Goal: Navigation & Orientation: Find specific page/section

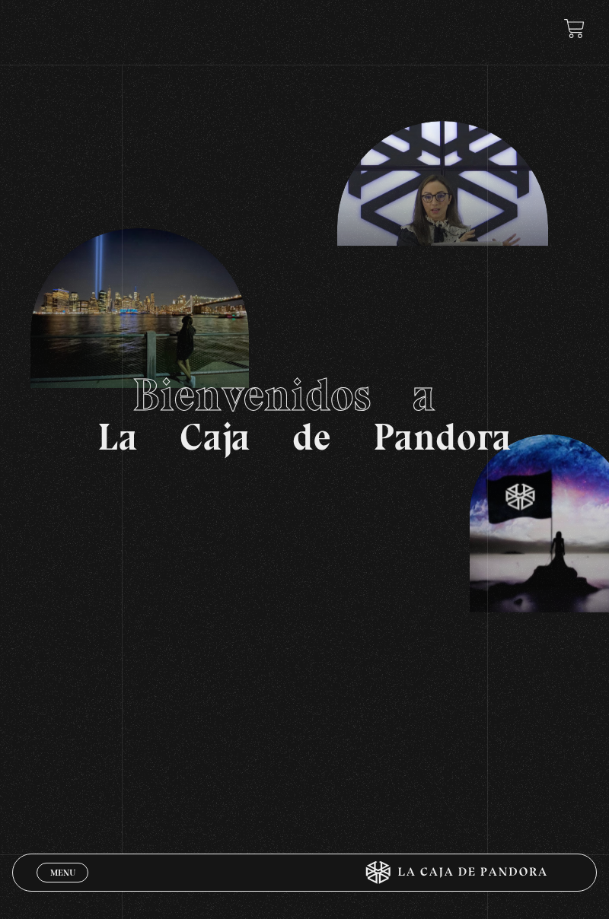
click at [56, 869] on span "Menu" at bounding box center [62, 872] width 25 height 9
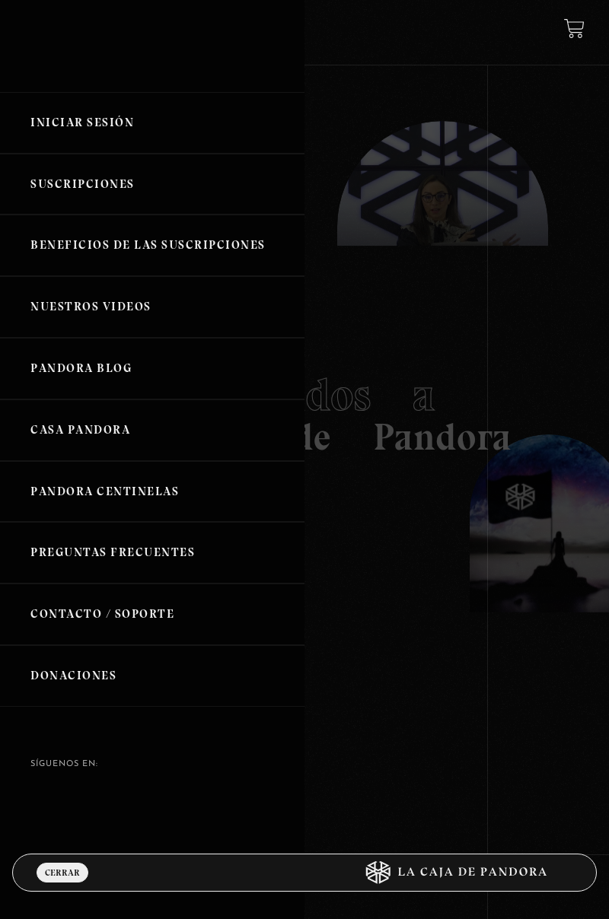
click at [105, 116] on link "Iniciar Sesión" at bounding box center [152, 123] width 304 height 62
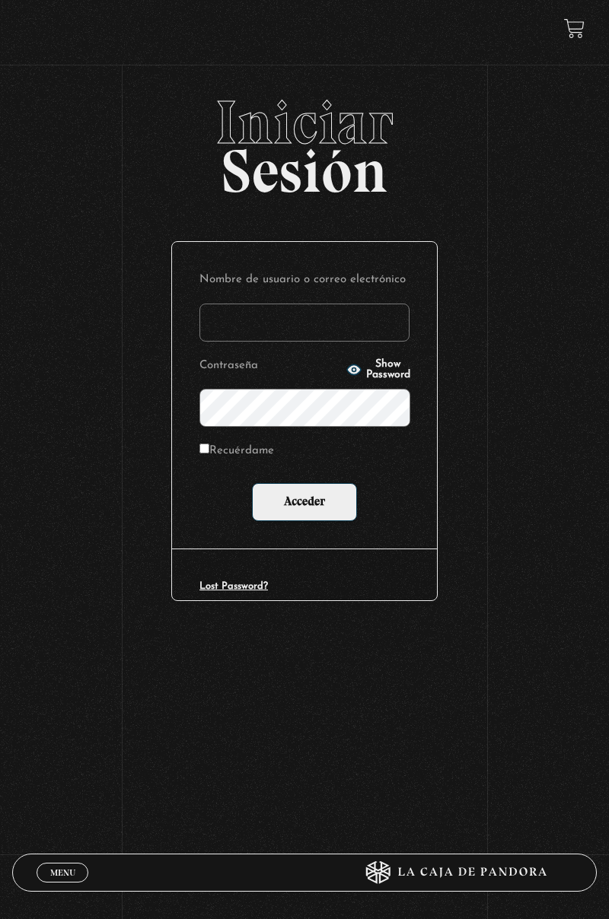
click at [318, 320] on input "Nombre de usuario o correo electrónico" at bounding box center [304, 323] width 210 height 38
type input "skarlatha@hotmail.com"
click at [252, 483] on input "Acceder" at bounding box center [304, 502] width 105 height 38
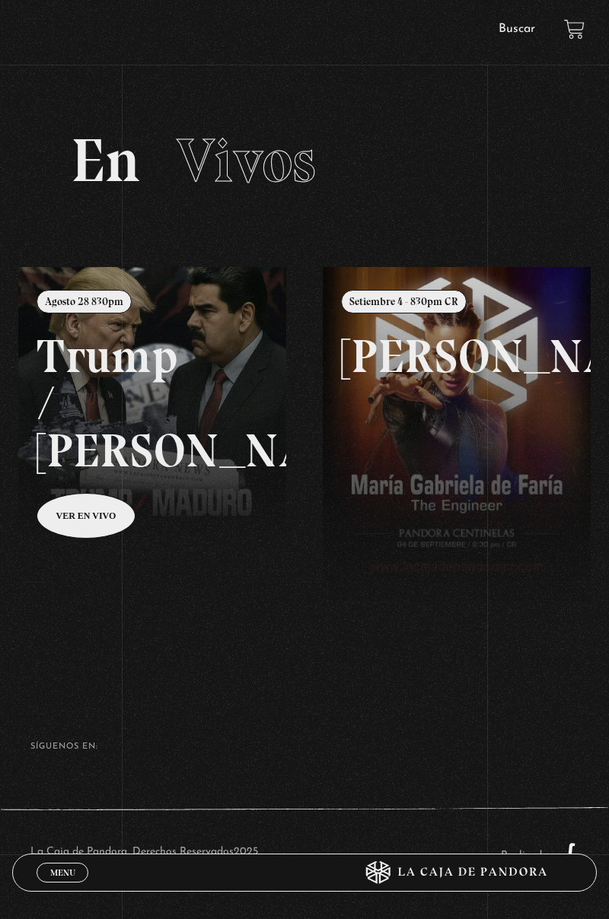
click at [60, 870] on span "Menu" at bounding box center [62, 872] width 25 height 9
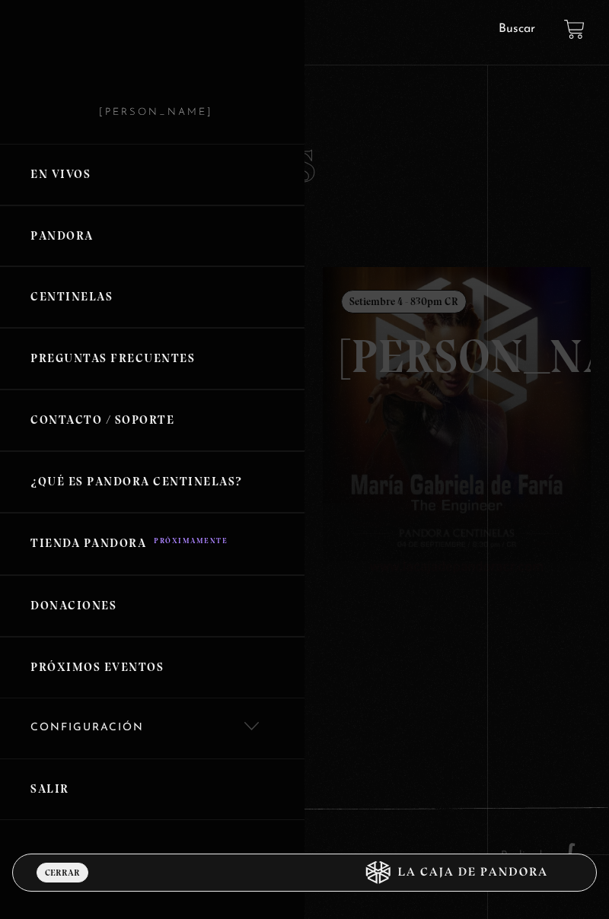
click at [99, 298] on link "Centinelas" at bounding box center [152, 297] width 304 height 62
